Goal: Task Accomplishment & Management: Complete application form

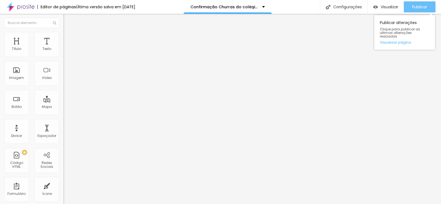
click at [421, 7] on span "Publicar" at bounding box center [419, 7] width 15 height 4
click at [419, 5] on span "Publicar" at bounding box center [419, 7] width 15 height 4
click at [416, 5] on span "Publicar" at bounding box center [419, 7] width 15 height 4
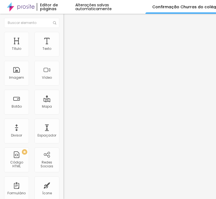
click at [63, 55] on span at bounding box center [64, 57] width 3 height 5
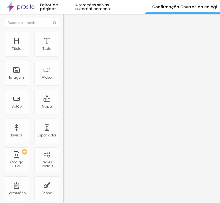
drag, startPoint x: 151, startPoint y: 42, endPoint x: -19, endPoint y: 45, distance: 170.2
click at [0, 45] on html "Editor de páginas Alterações salvas automaticamente Confirmação Churras do colé…" at bounding box center [110, 101] width 220 height 203
drag, startPoint x: 80, startPoint y: 82, endPoint x: 81, endPoint y: 90, distance: 7.2
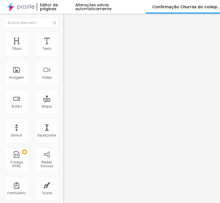
drag, startPoint x: 108, startPoint y: 110, endPoint x: 4, endPoint y: 100, distance: 103.9
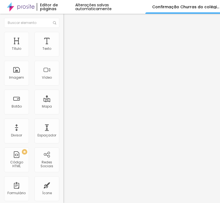
drag, startPoint x: 141, startPoint y: 18, endPoint x: 156, endPoint y: 17, distance: 14.7
click at [141, 203] on div "Editor de formulário" at bounding box center [110, 204] width 220 height 3
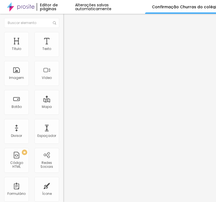
click at [63, 56] on div "Form" at bounding box center [94, 50] width 63 height 9
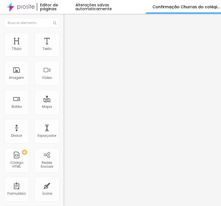
paste input "Autorização Churras do [GEOGRAPHIC_DATA][PERSON_NAME] 2025"
drag, startPoint x: 87, startPoint y: 45, endPoint x: 114, endPoint y: 45, distance: 27.3
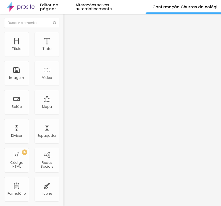
type input "Autorização Churras do colegio cotec TURMAS 2025"
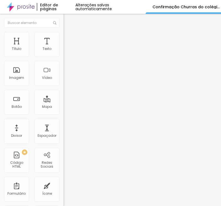
scroll to position [0, 0]
drag, startPoint x: 42, startPoint y: 107, endPoint x: 28, endPoint y: 110, distance: 14.5
paste input "responsável (mesmo do contrato):"
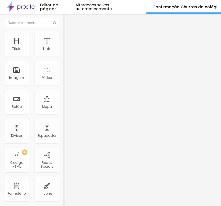
scroll to position [0, 10]
type input "Nome responsável (mesmo do contrato):"
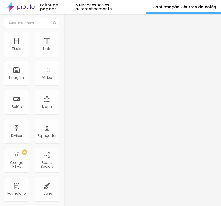
paste input "CPF do responsável"
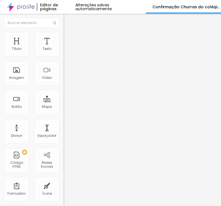
type input "CPF do responsável"
paste input "Número de celular com ddd do responsável"
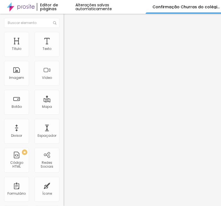
scroll to position [0, 15]
type input "Número de celular com ddd do responsável"
drag, startPoint x: 45, startPoint y: 167, endPoint x: 49, endPoint y: 163, distance: 5.5
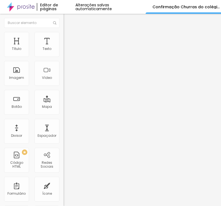
paste input "completo do aluno(a)"
type input "Nome completo do aluno(a)"
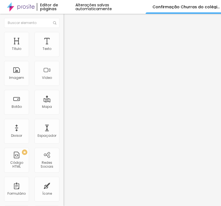
drag, startPoint x: 69, startPoint y: 133, endPoint x: 0, endPoint y: 125, distance: 69.1
paste input "Eu responsável pelo aluno(a) acima, autorizo sua participação no evento."
type input "Eu responsável pelo aluno(a) acima, autorizo sua participação no evento."
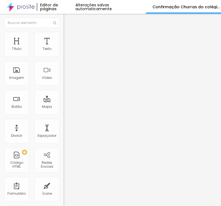
drag, startPoint x: 65, startPoint y: 157, endPoint x: 30, endPoint y: 158, distance: 35.1
paste input "Sim, eu autorizo."
type input "Sim, eu autorizo."
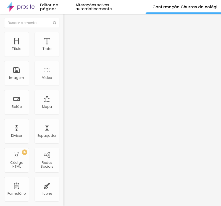
drag, startPoint x: 109, startPoint y: 115, endPoint x: 8, endPoint y: 115, distance: 100.4
paste textarea "Confirmação realiz"
type textarea "Confirmação realizada com sucesso!"
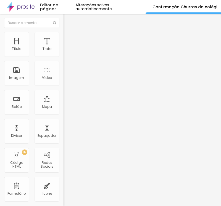
scroll to position [77, 0]
paste input "[EMAIL_ADDRESS][DOMAIN_NAME]"
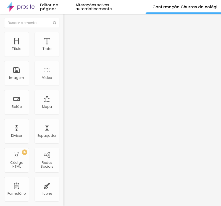
type input "[EMAIL_ADDRESS][DOMAIN_NAME]"
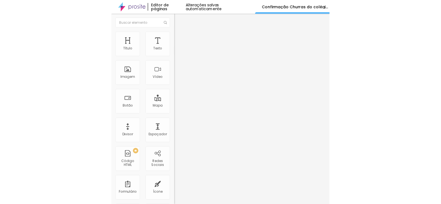
scroll to position [68, 0]
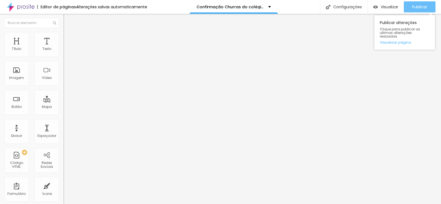
click at [420, 4] on div "Publicar" at bounding box center [419, 6] width 15 height 11
click at [423, 9] on span "Publicar" at bounding box center [419, 7] width 15 height 4
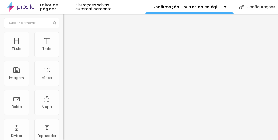
click at [63, 47] on span "Trocar imagem" at bounding box center [78, 45] width 30 height 5
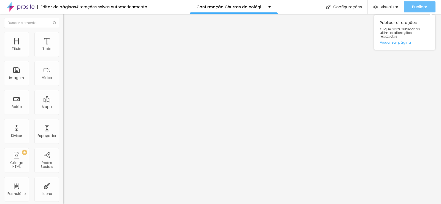
click at [421, 7] on span "Publicar" at bounding box center [419, 7] width 15 height 4
click at [419, 3] on div "Publicar" at bounding box center [419, 6] width 15 height 11
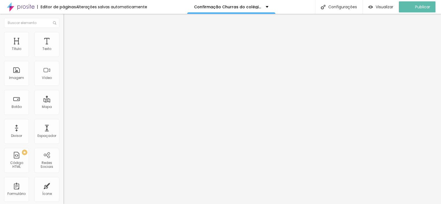
click at [63, 56] on img at bounding box center [64, 57] width 3 height 3
